Goal: Communication & Community: Answer question/provide support

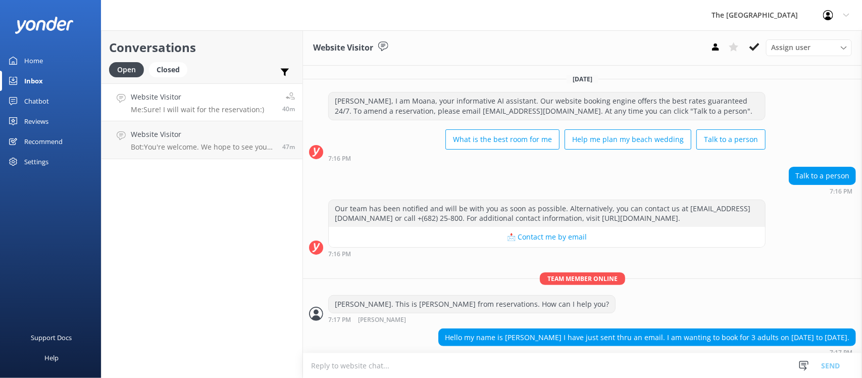
scroll to position [506, 0]
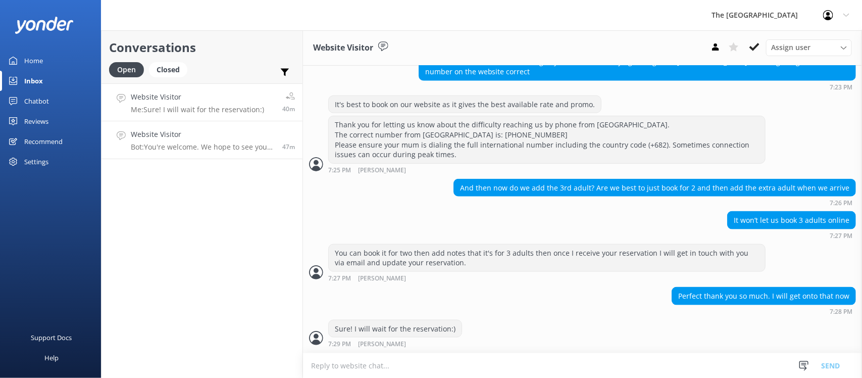
click at [204, 147] on p "Bot: You're welcome. We hope to see you at The [GEOGRAPHIC_DATA] soon!" at bounding box center [203, 146] width 144 height 9
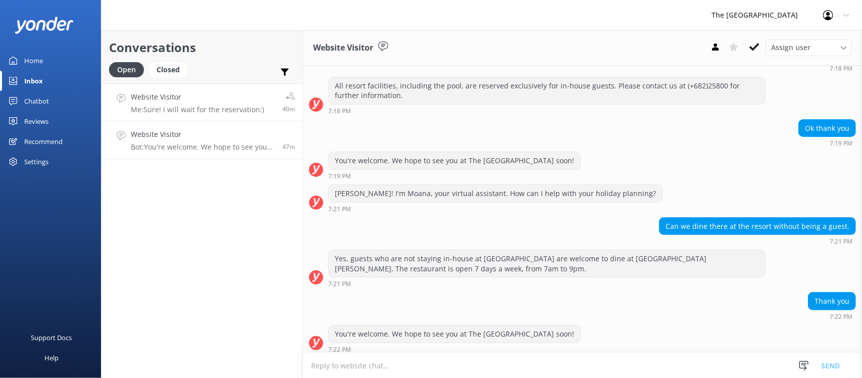
scroll to position [87, 0]
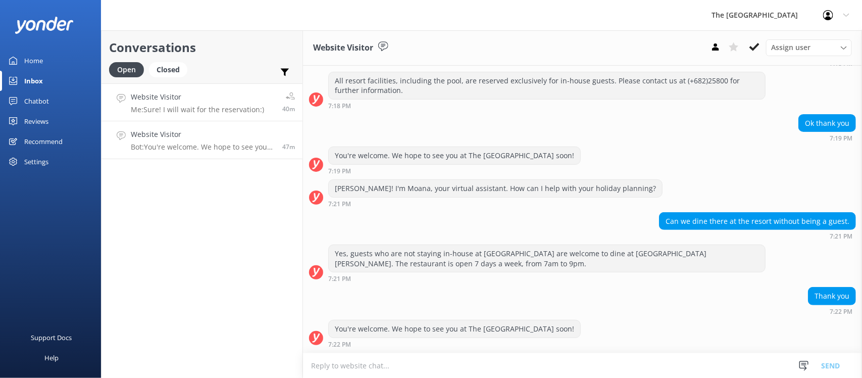
click at [199, 110] on p "Me: Sure! I will wait for the reservation:)" at bounding box center [197, 109] width 133 height 9
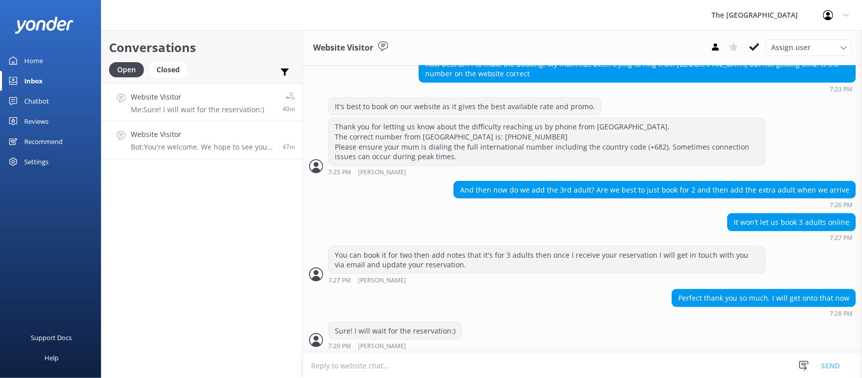
scroll to position [506, 0]
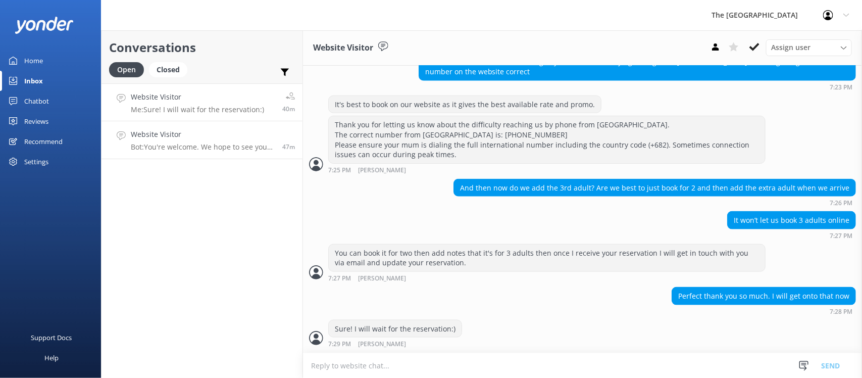
click at [183, 133] on h4 "Website Visitor" at bounding box center [203, 134] width 144 height 11
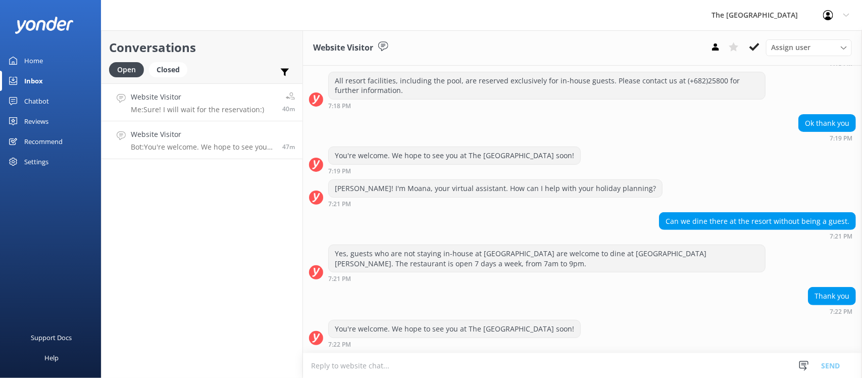
click at [188, 99] on h4 "Website Visitor" at bounding box center [197, 96] width 133 height 11
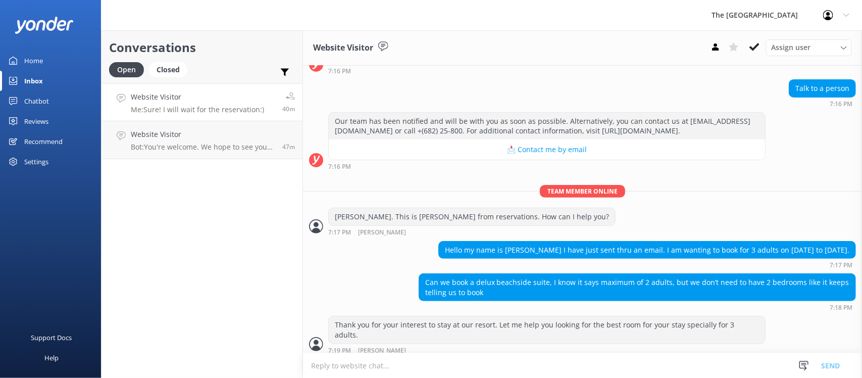
scroll to position [506, 0]
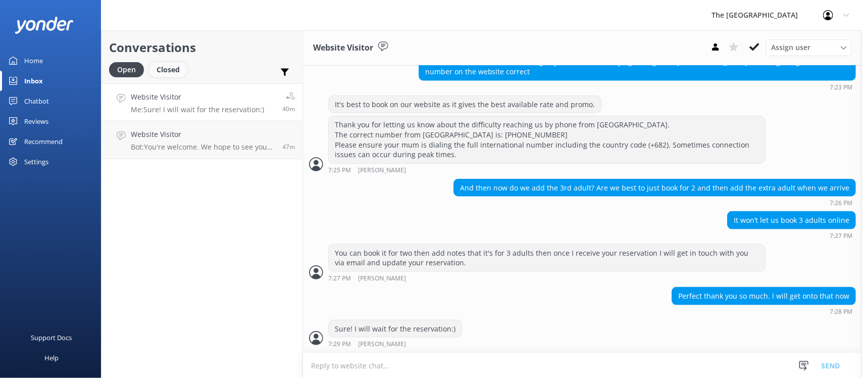
click at [177, 76] on div "Closed" at bounding box center [168, 69] width 38 height 15
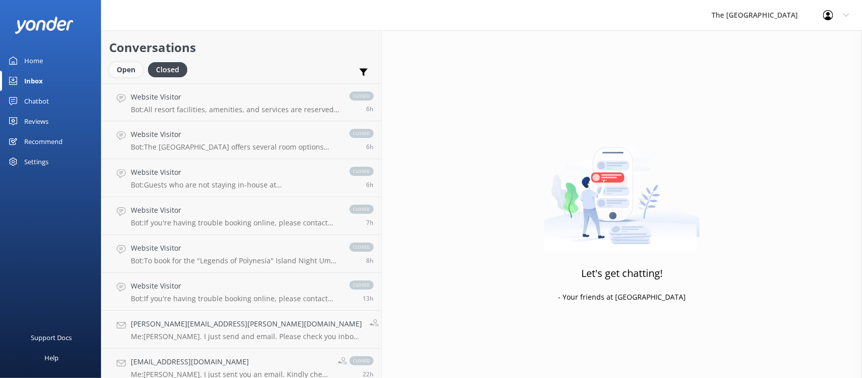
click at [119, 65] on div "Open" at bounding box center [126, 69] width 34 height 15
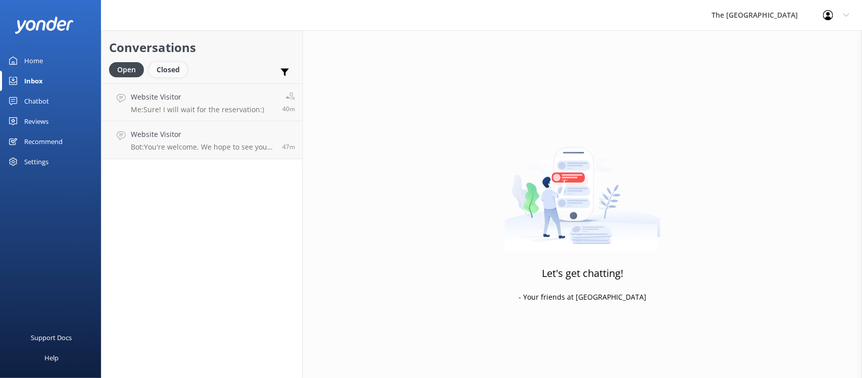
click at [173, 73] on div "Closed" at bounding box center [168, 69] width 38 height 15
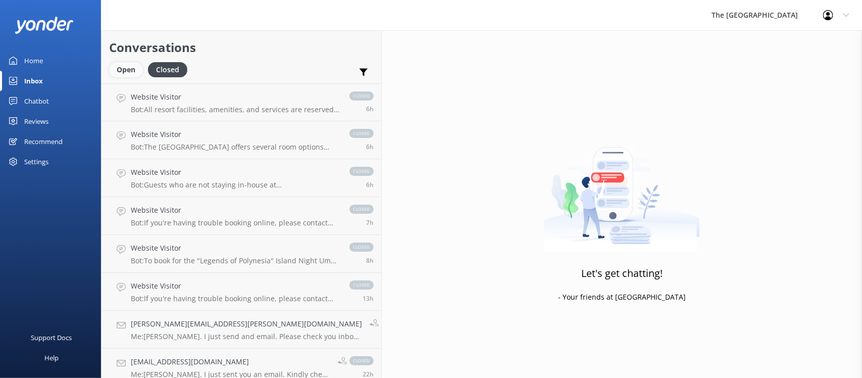
click at [123, 70] on div "Open" at bounding box center [126, 69] width 34 height 15
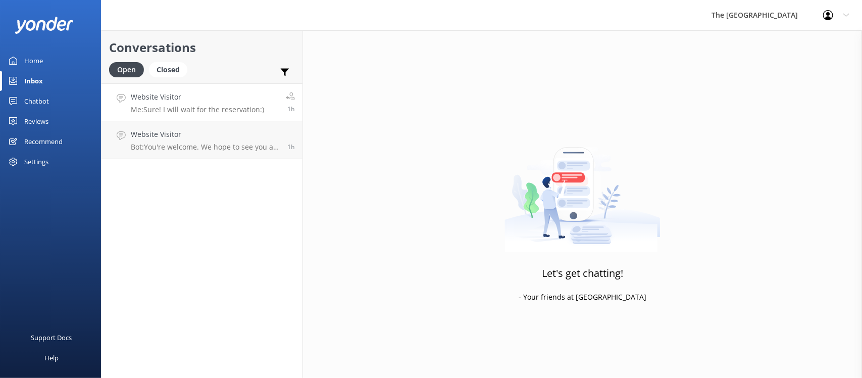
click at [186, 109] on p "Me: Sure! I will wait for the reservation:)" at bounding box center [197, 109] width 133 height 9
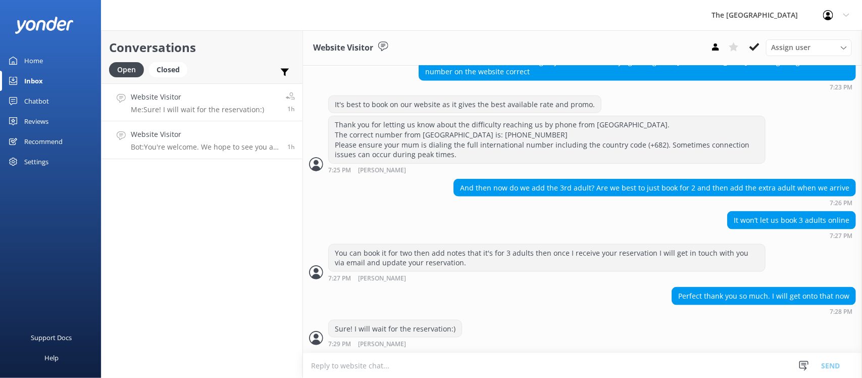
scroll to position [506, 0]
click at [205, 152] on link "Website Visitor Bot: You're welcome. We hope to see you at The [GEOGRAPHIC_DATA…" at bounding box center [202, 140] width 201 height 38
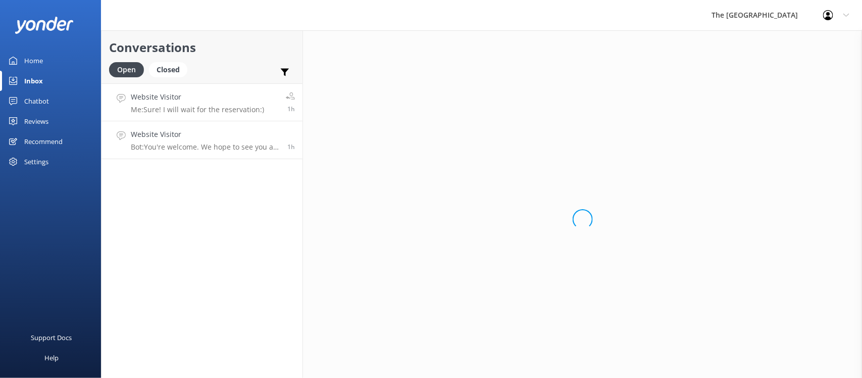
click at [210, 109] on p "Me: Sure! I will wait for the reservation:)" at bounding box center [197, 109] width 133 height 9
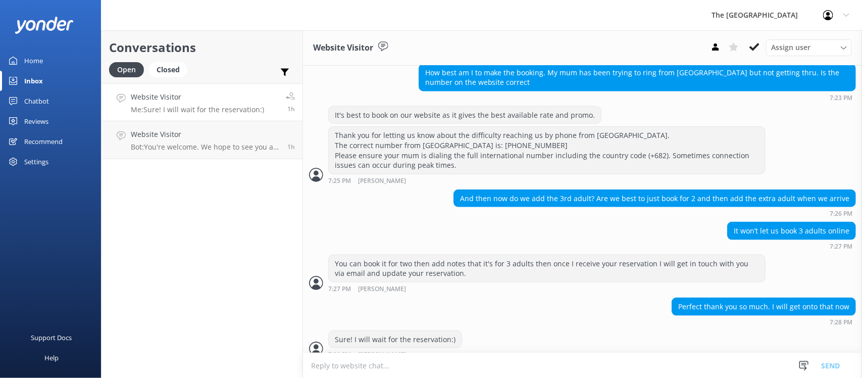
scroll to position [506, 0]
